Goal: Transaction & Acquisition: Obtain resource

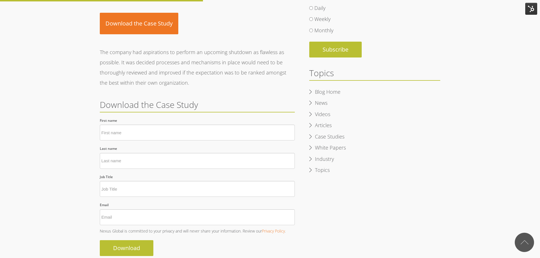
scroll to position [249, 0]
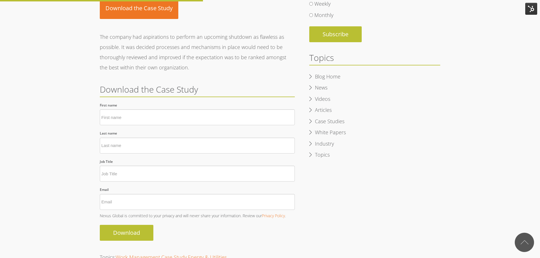
click at [130, 103] on div "First name *" at bounding box center [197, 113] width 195 height 25
click at [130, 116] on input "First name *" at bounding box center [197, 117] width 195 height 16
type input "[PERSON_NAME]"
type input "Warlop"
type input "[PERSON_NAME][EMAIL_ADDRESS][DOMAIN_NAME]"
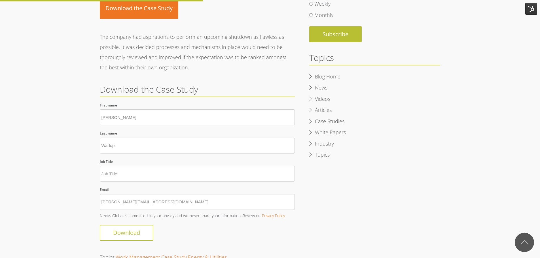
click at [133, 238] on input "Download" at bounding box center [127, 233] width 54 height 16
click at [132, 233] on input "Download" at bounding box center [127, 233] width 54 height 16
click at [117, 175] on input "Job Title *" at bounding box center [197, 174] width 195 height 16
type input "ddd"
click at [138, 226] on input "Download" at bounding box center [127, 233] width 54 height 16
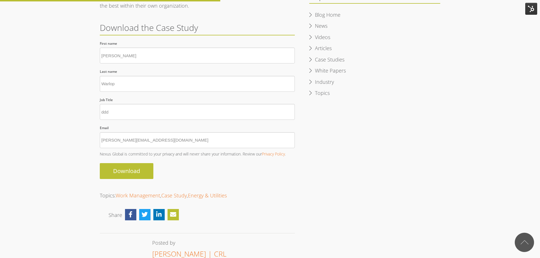
scroll to position [312, 0]
click at [110, 171] on input "Download" at bounding box center [127, 171] width 54 height 16
click at [128, 168] on input "Download" at bounding box center [127, 171] width 54 height 16
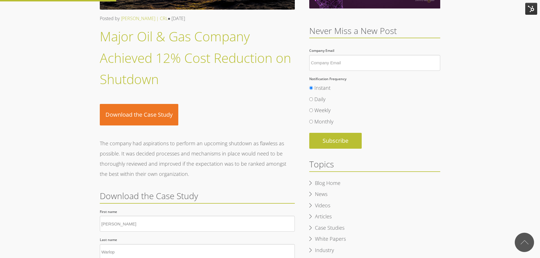
scroll to position [142, 0]
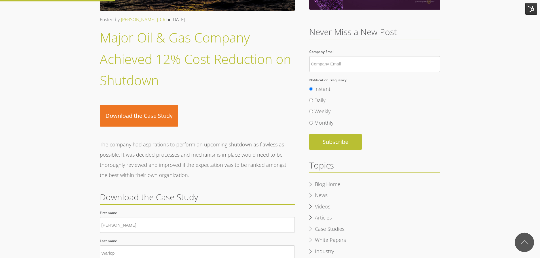
click at [118, 48] on div "Major Oil & Gas Company Achieved 12% Cost Reduction on Shutdown" at bounding box center [197, 59] width 195 height 64
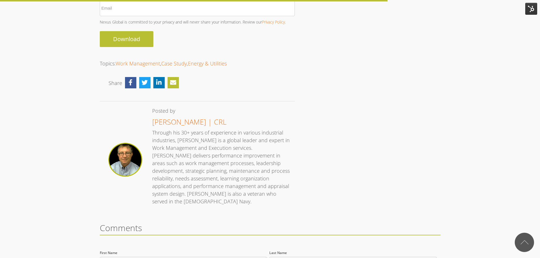
scroll to position [391, 0]
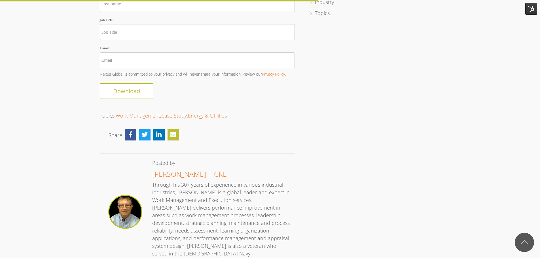
click at [116, 90] on input "Download" at bounding box center [127, 91] width 54 height 16
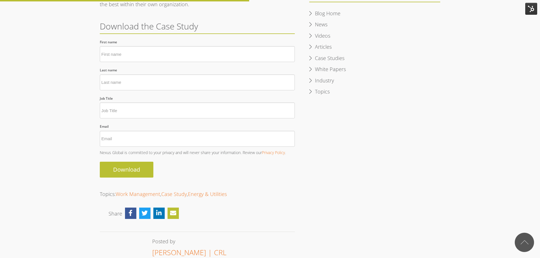
scroll to position [306, 0]
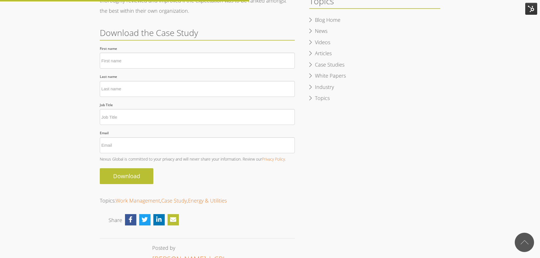
click at [138, 58] on input "First name *" at bounding box center [197, 61] width 195 height 16
type input "[PERSON_NAME]"
type input "Warlop"
type input "[PERSON_NAME][EMAIL_ADDRESS][DOMAIN_NAME]"
click at [150, 110] on input "Job Title *" at bounding box center [197, 117] width 195 height 16
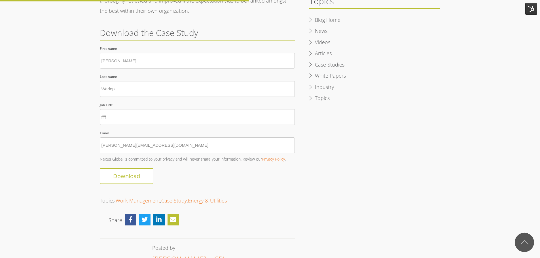
type input "ffff"
click at [134, 174] on input "Download" at bounding box center [127, 176] width 54 height 16
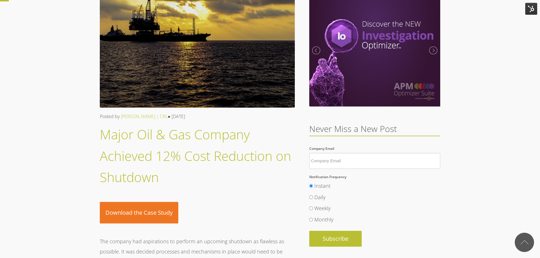
scroll to position [0, 0]
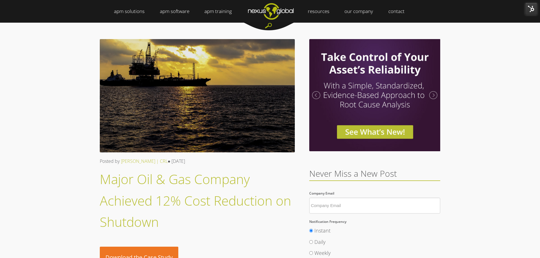
click at [529, 7] on img at bounding box center [531, 9] width 12 height 12
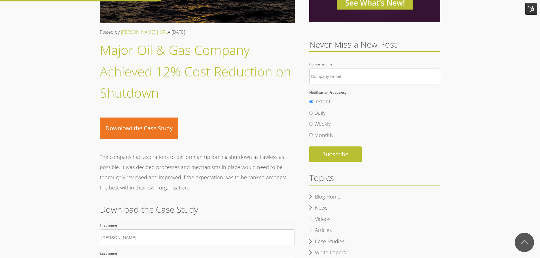
scroll to position [28, 0]
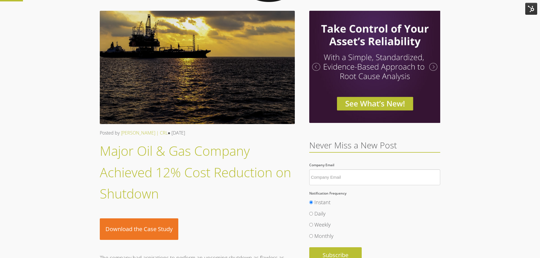
click at [532, 8] on img at bounding box center [531, 9] width 12 height 12
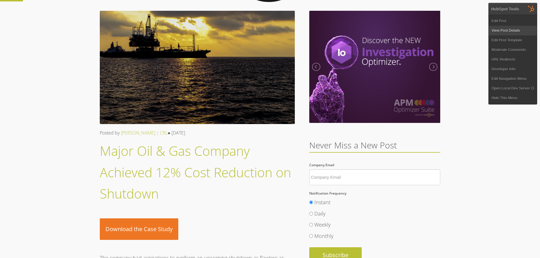
click at [500, 29] on link "View Post Details" at bounding box center [512, 31] width 48 height 10
